Goal: Information Seeking & Learning: Learn about a topic

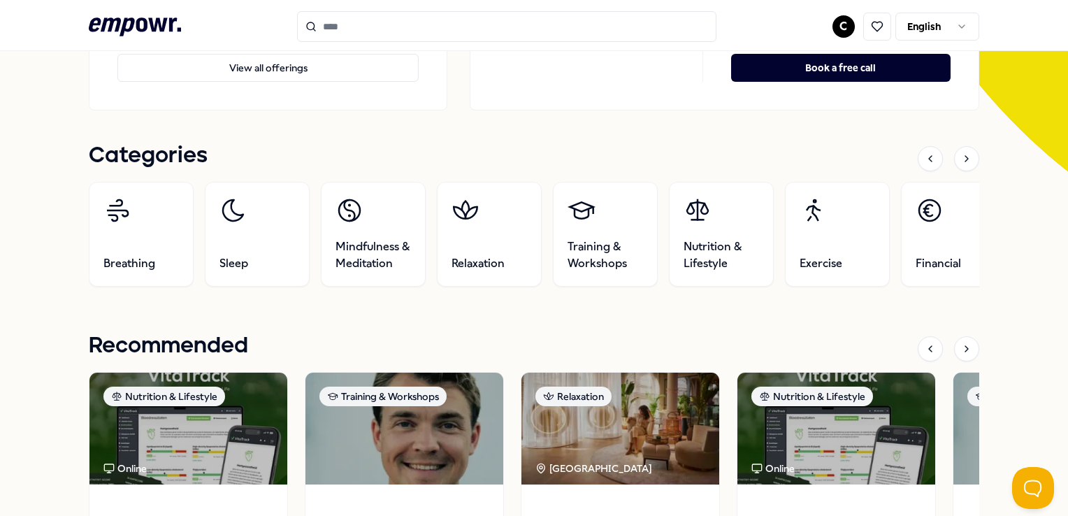
scroll to position [363, 0]
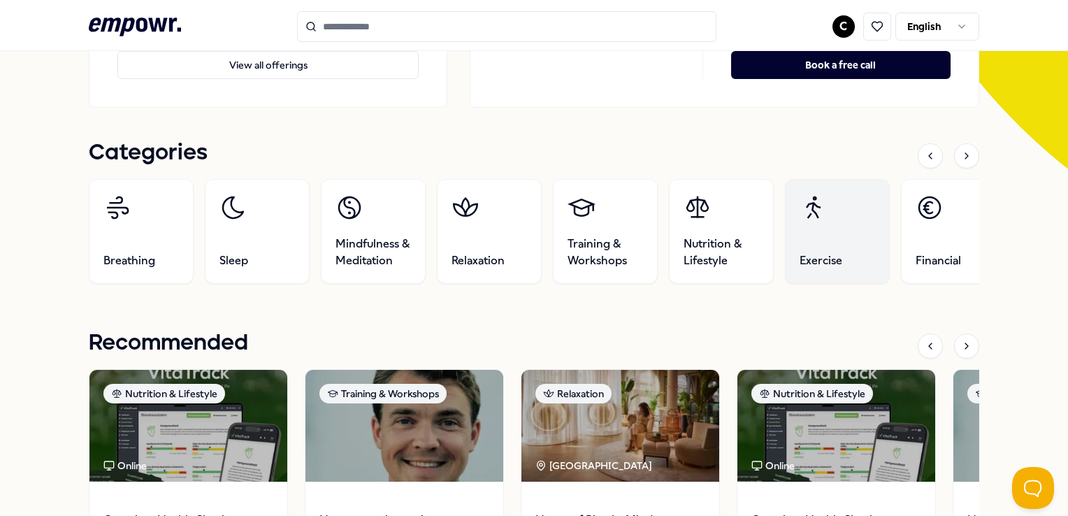
click at [798, 221] on link "Exercise" at bounding box center [837, 231] width 105 height 105
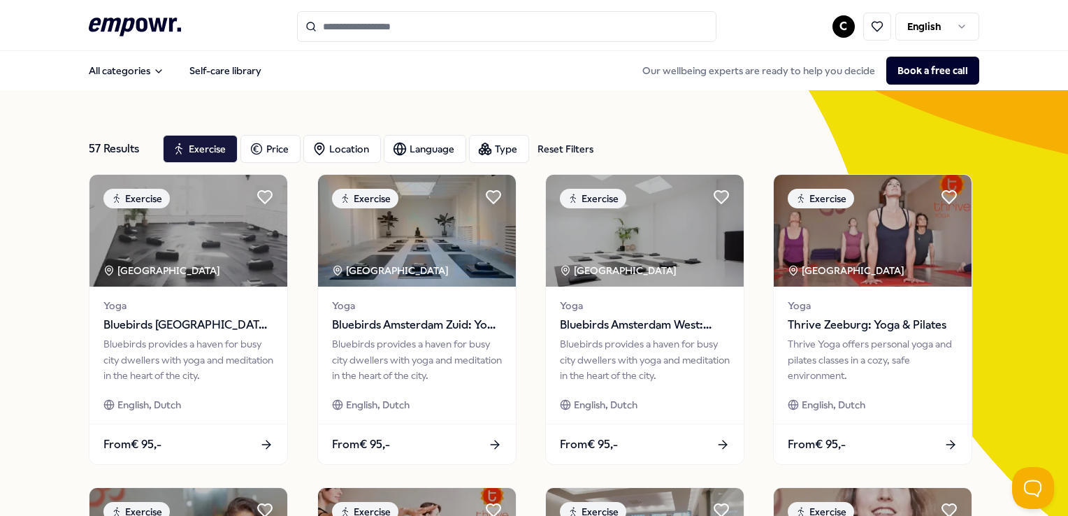
click at [333, 138] on div "Location" at bounding box center [342, 149] width 78 height 28
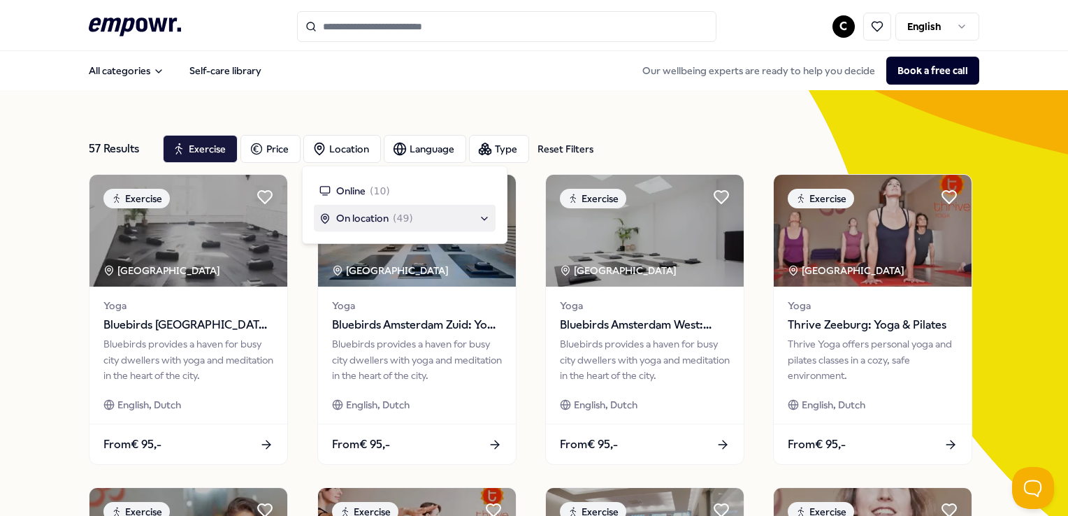
click at [487, 221] on div "On location ( 49 )" at bounding box center [405, 217] width 171 height 15
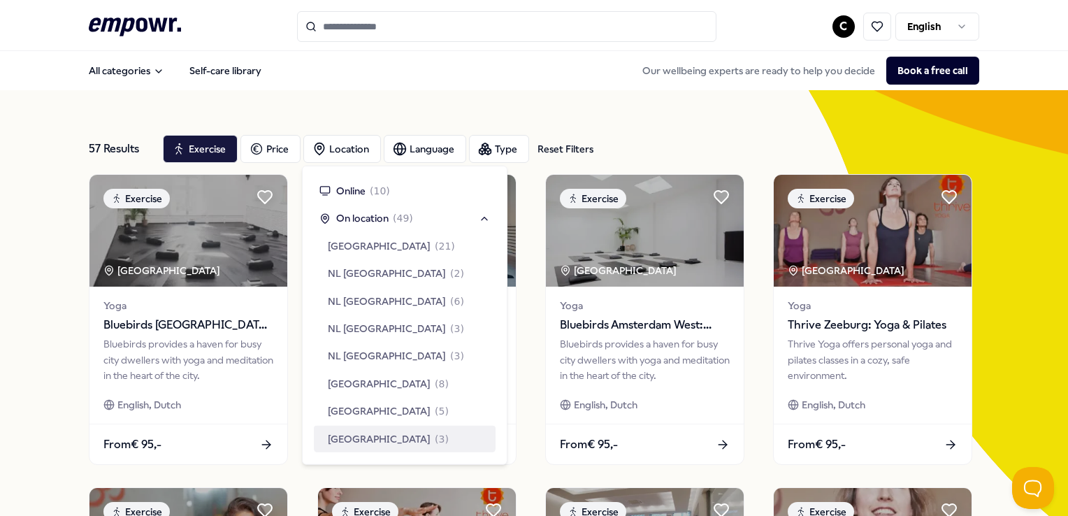
click at [403, 431] on span "[GEOGRAPHIC_DATA]" at bounding box center [379, 438] width 103 height 15
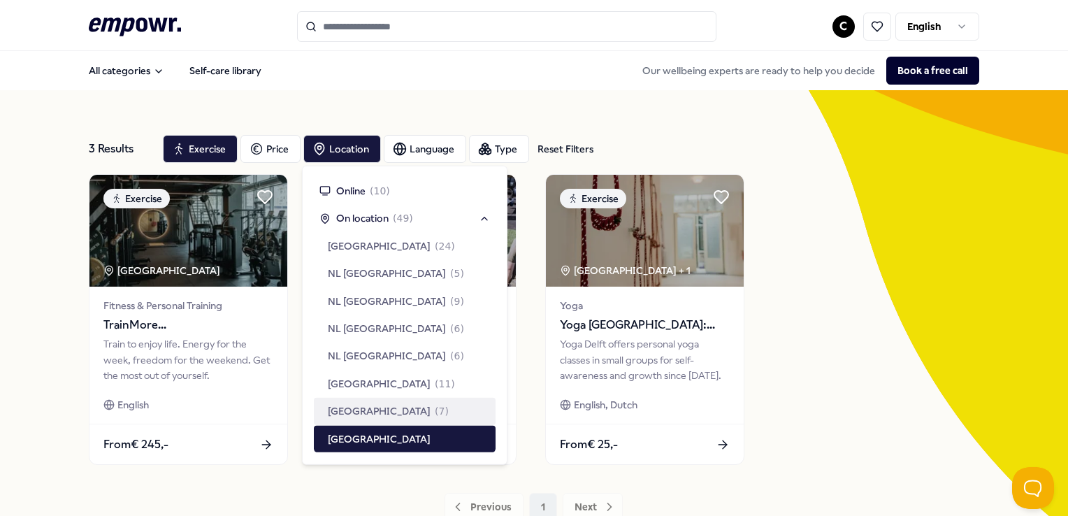
click at [824, 388] on div "Exercise [GEOGRAPHIC_DATA] Region Fitness & Personal Training TrainMore [GEOGRA…" at bounding box center [534, 319] width 890 height 291
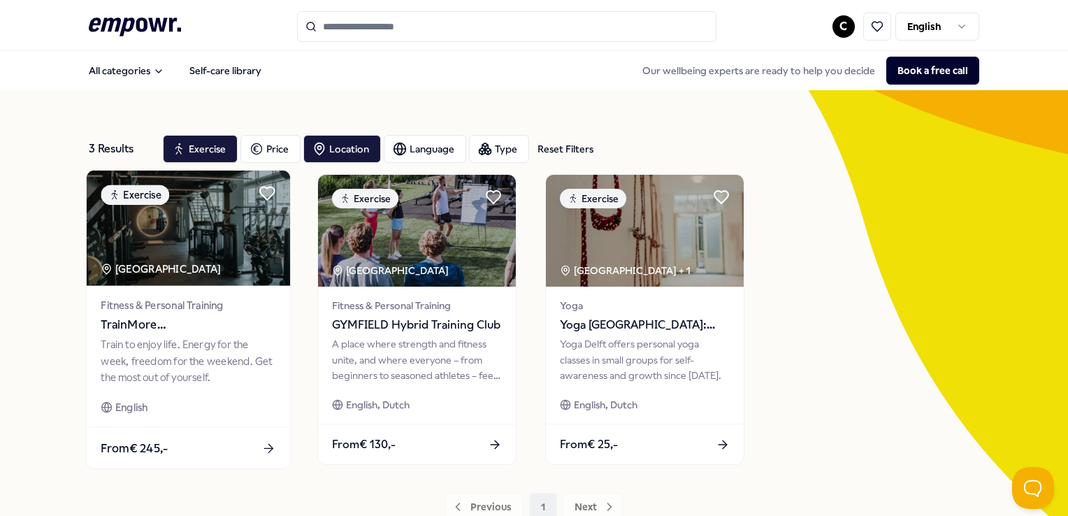
click at [238, 331] on span "TrainMore [GEOGRAPHIC_DATA]: Open Gym" at bounding box center [188, 325] width 175 height 18
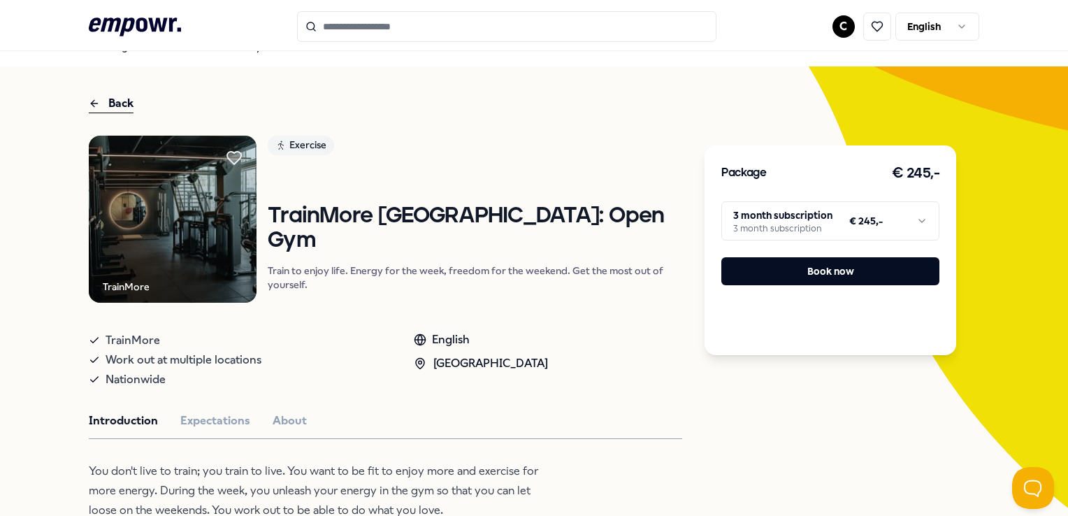
scroll to position [24, 0]
click at [112, 99] on div "Back" at bounding box center [111, 103] width 45 height 19
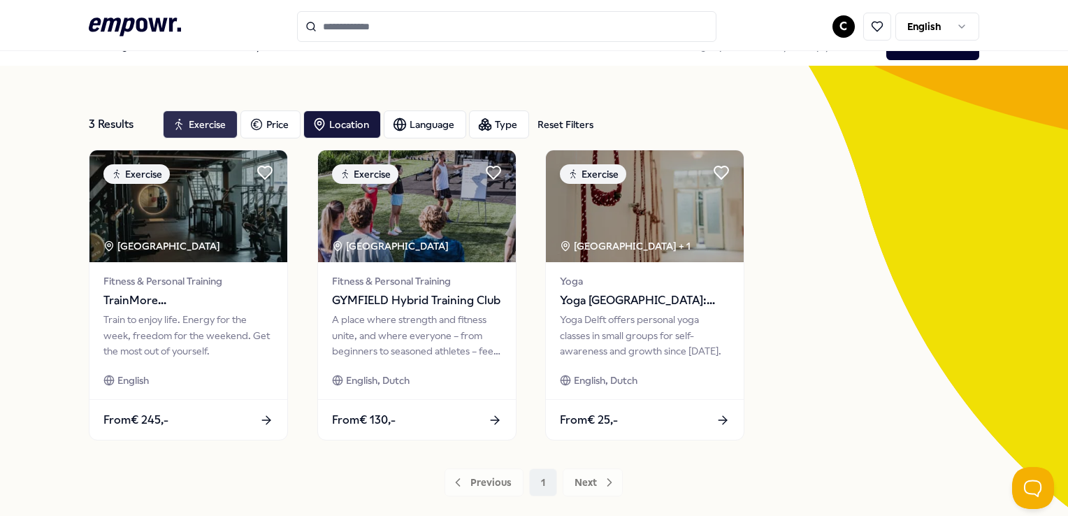
click at [199, 123] on div "Exercise" at bounding box center [200, 124] width 75 height 28
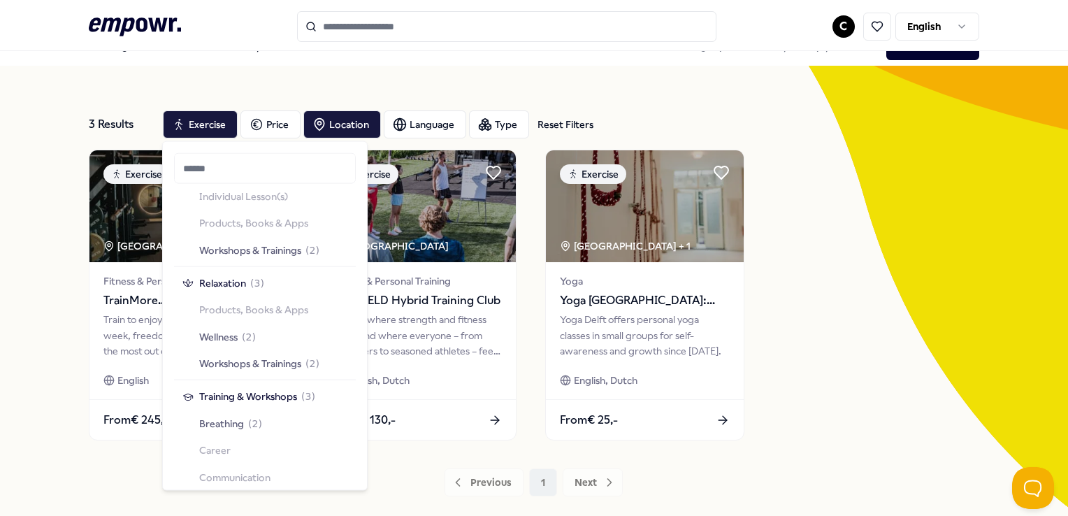
scroll to position [214, 0]
click at [207, 304] on div "Relaxation ( 3 ) Products, Books & Apps Wellness ( 2 ) Workshops & Trainings ( …" at bounding box center [265, 323] width 176 height 108
click at [210, 335] on span "Wellness" at bounding box center [218, 334] width 38 height 15
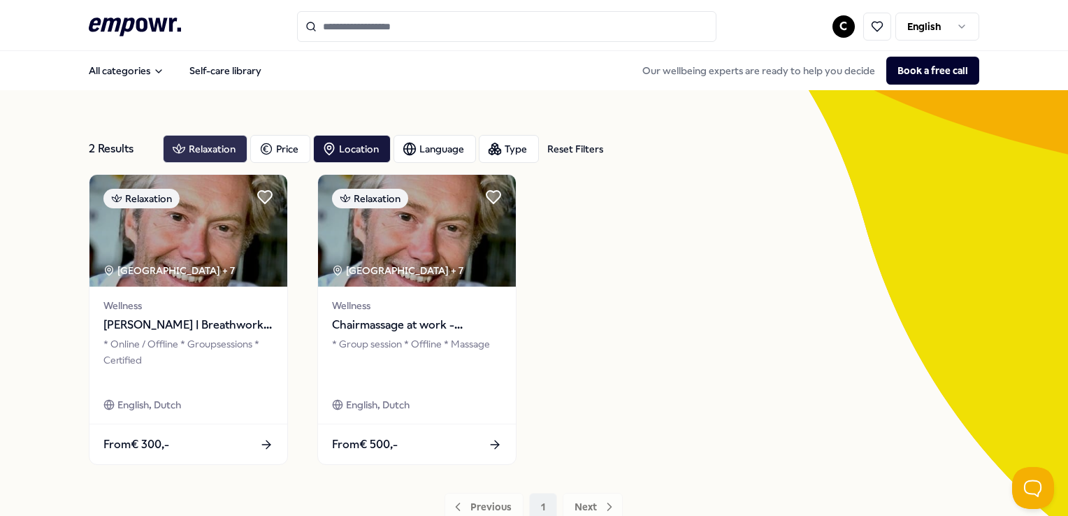
click at [207, 153] on div "Relaxation" at bounding box center [205, 149] width 85 height 28
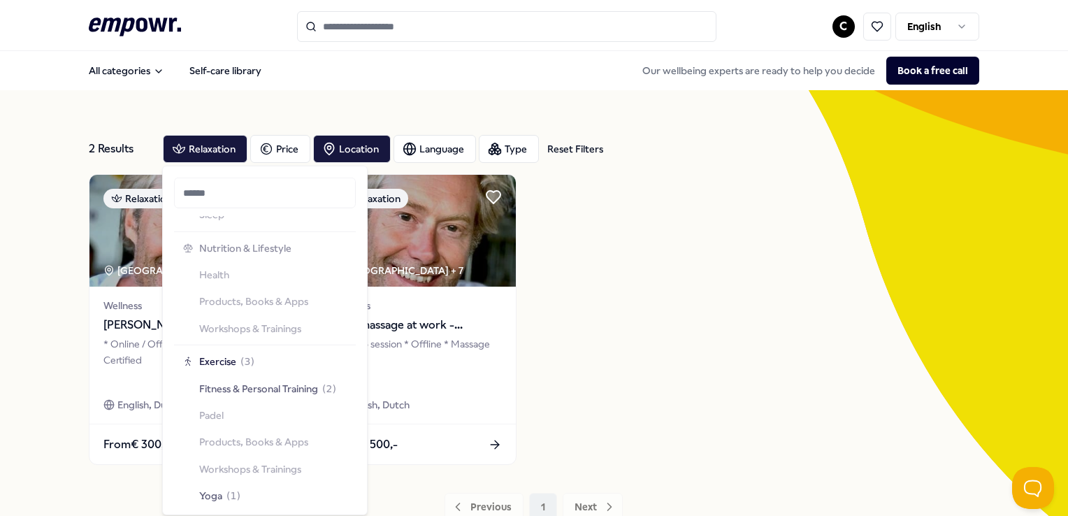
scroll to position [743, 0]
click at [254, 386] on span "Fitness & Personal Training" at bounding box center [258, 386] width 119 height 15
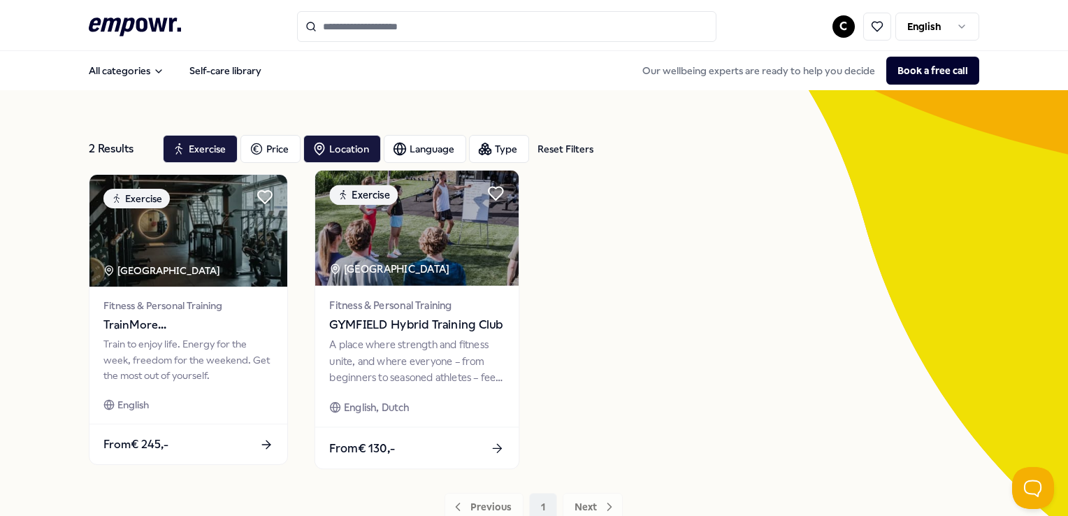
click at [403, 314] on div "Fitness & Personal Training GYMFIELD Hybrid Training Club" at bounding box center [416, 315] width 175 height 37
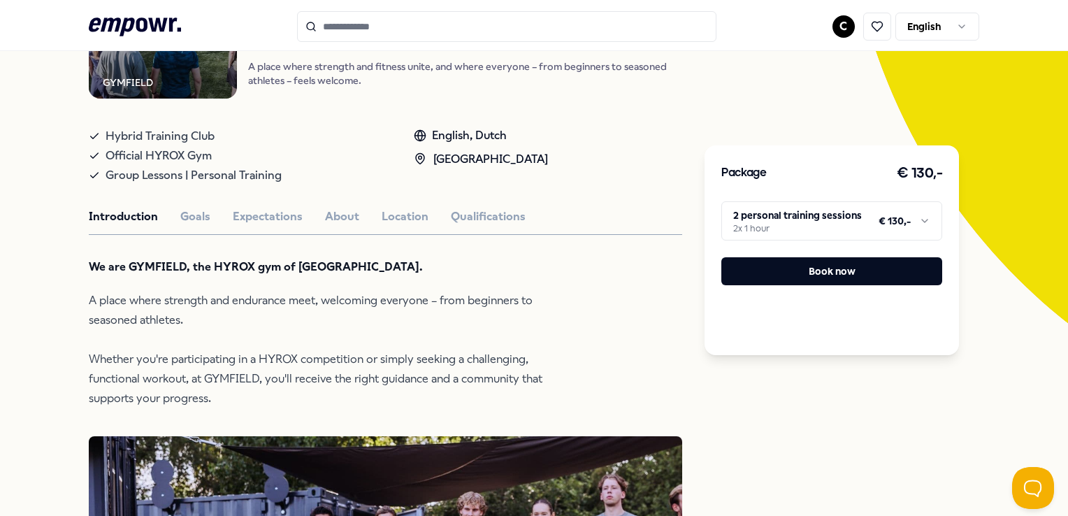
scroll to position [204, 0]
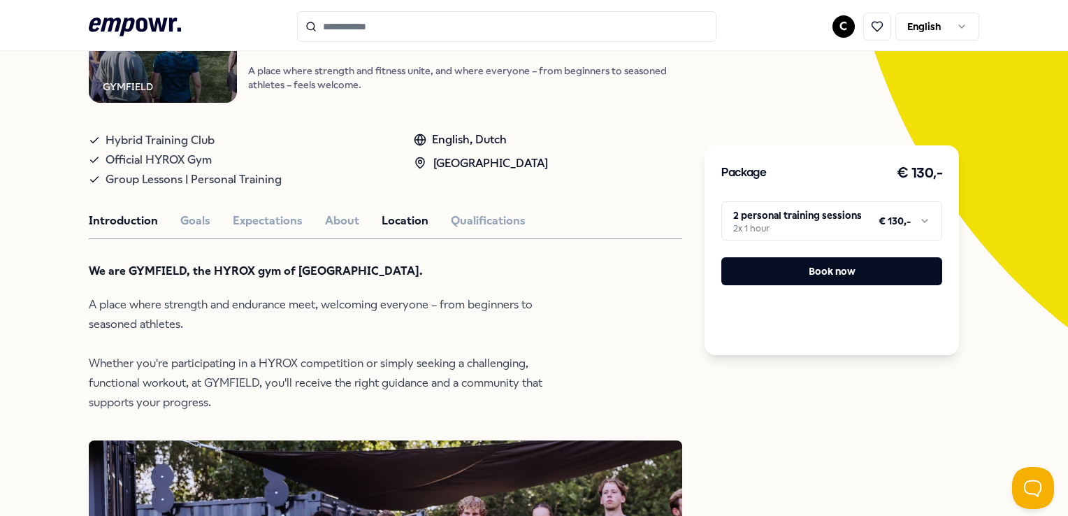
click at [402, 215] on button "Location" at bounding box center [405, 221] width 47 height 18
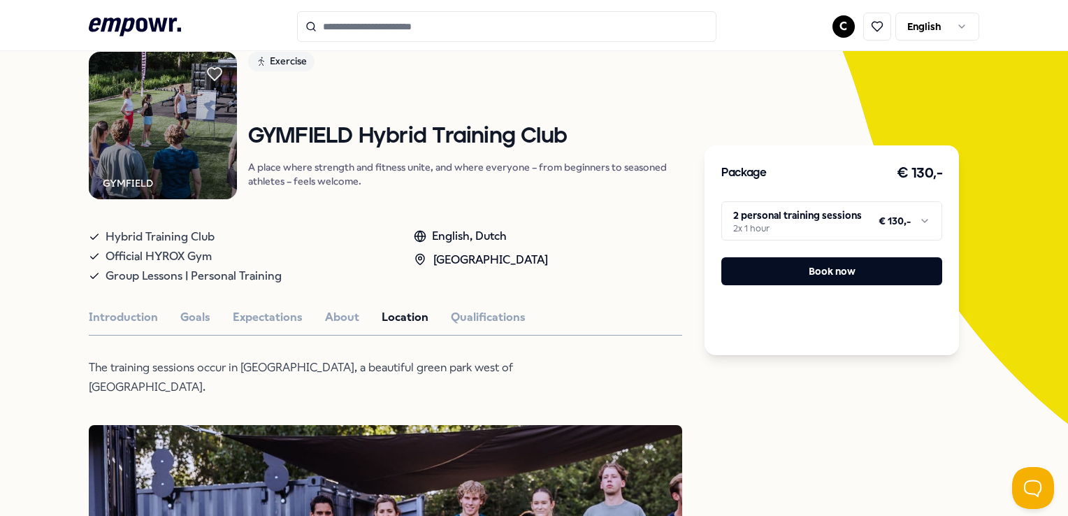
scroll to position [107, 0]
